Goal: Information Seeking & Learning: Learn about a topic

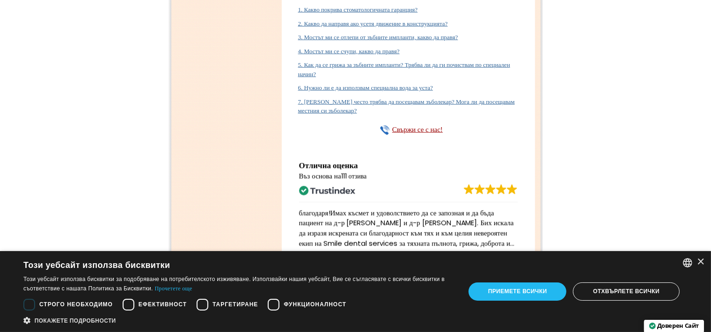
scroll to position [5383, 0]
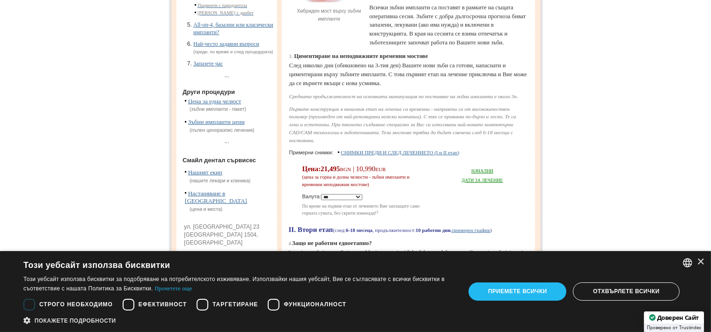
scroll to position [234, 0]
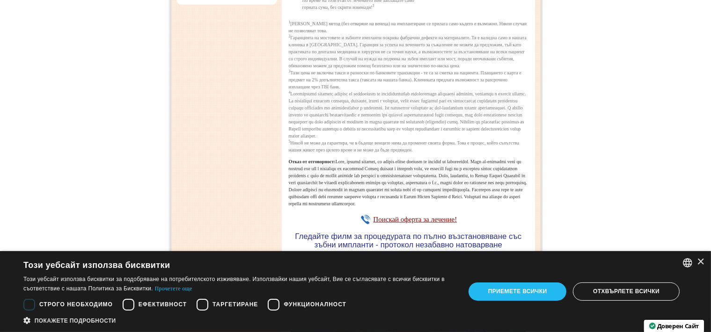
scroll to position [608, 0]
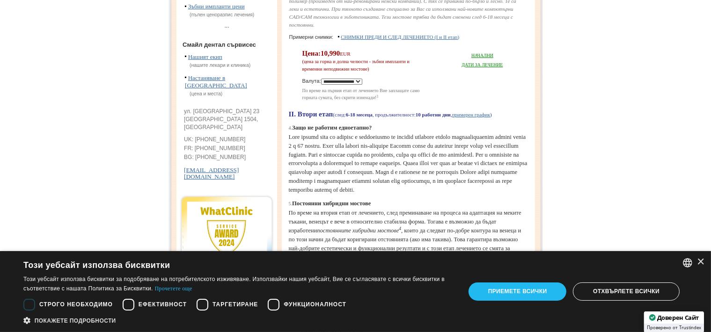
scroll to position [421, 0]
